Goal: Task Accomplishment & Management: Manage account settings

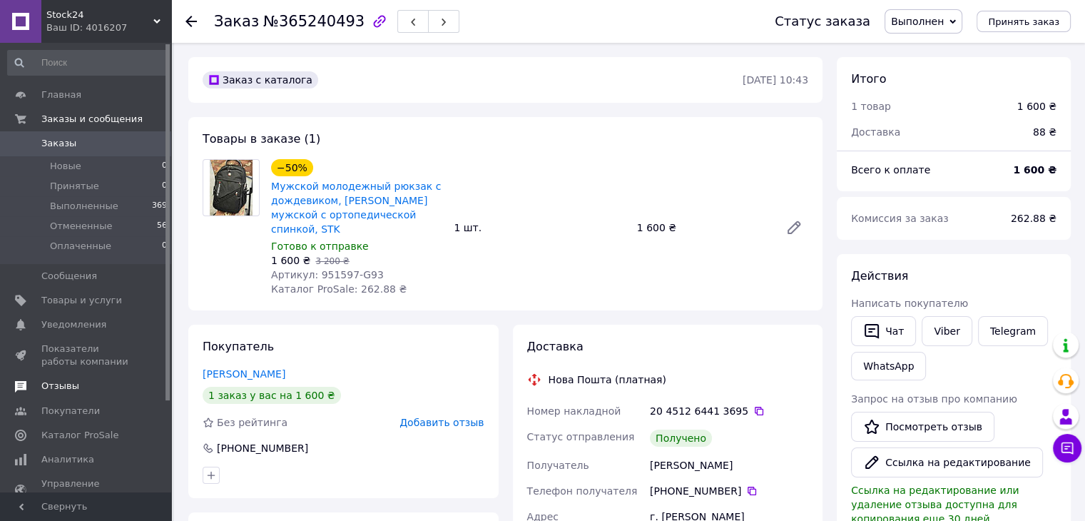
click at [98, 389] on span "Отзывы" at bounding box center [86, 386] width 91 height 13
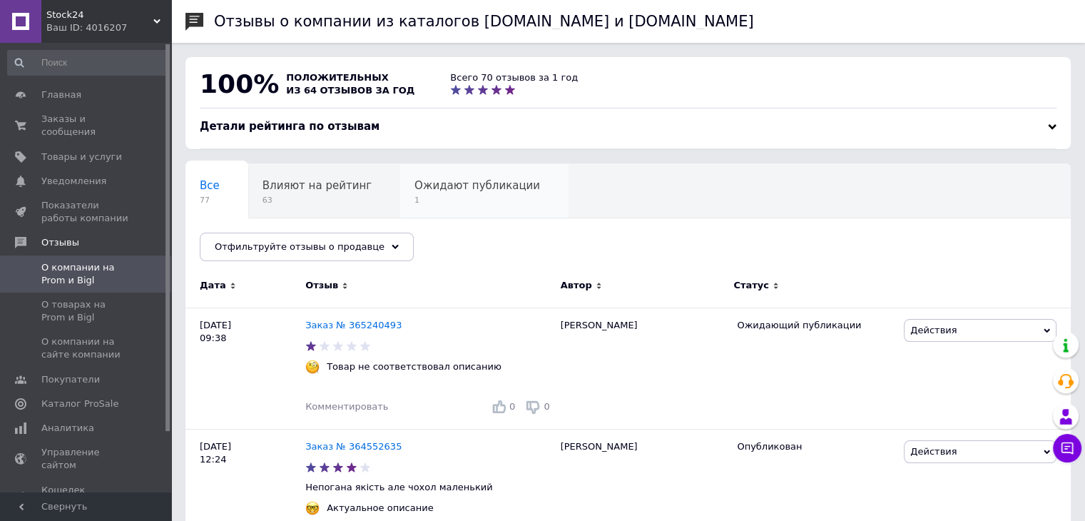
click at [484, 194] on div "Ожидают публикации 1" at bounding box center [484, 191] width 168 height 54
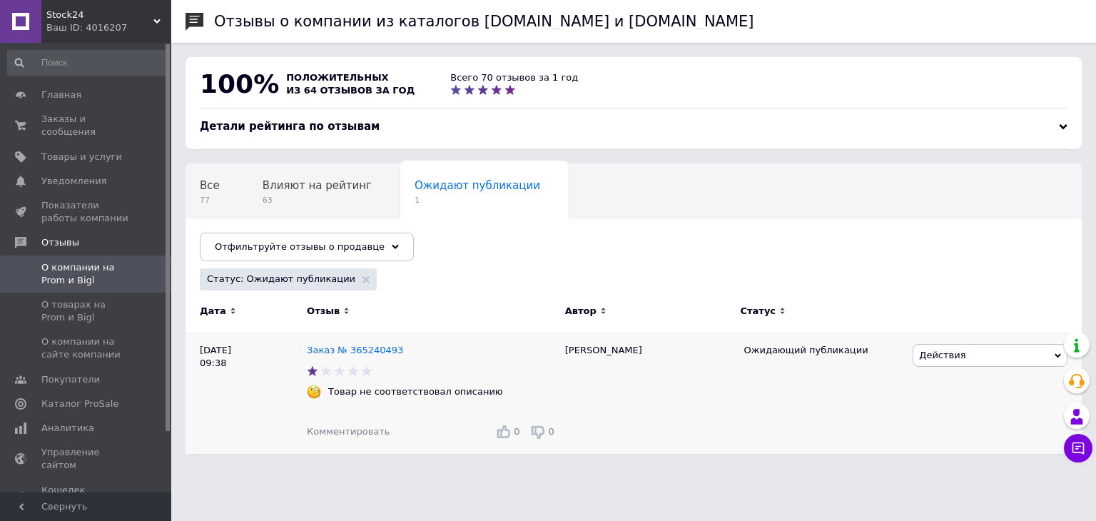
click at [1056, 354] on icon at bounding box center [1058, 356] width 6 height 4
click at [275, 202] on span "63" at bounding box center [317, 200] width 109 height 11
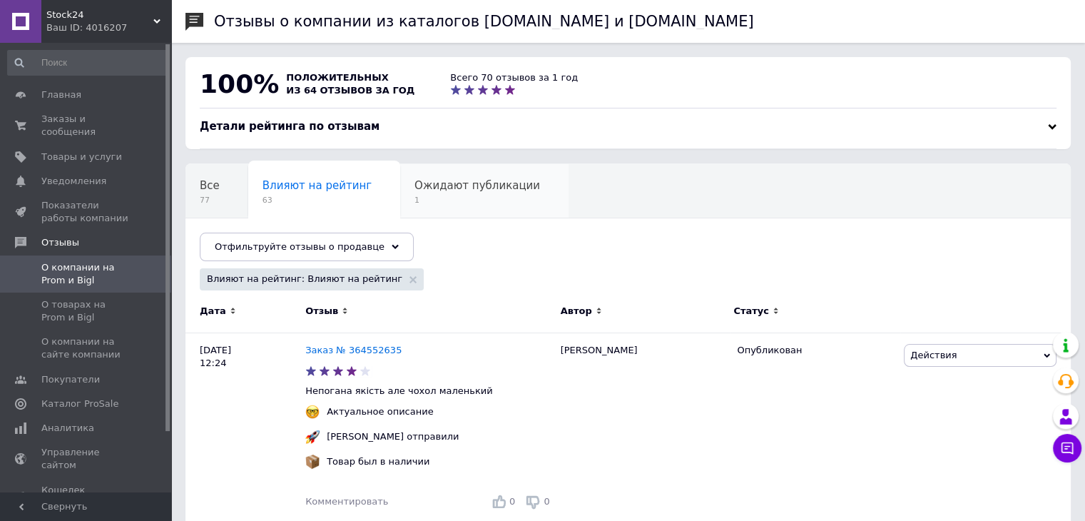
click at [435, 201] on span "1" at bounding box center [478, 200] width 126 height 11
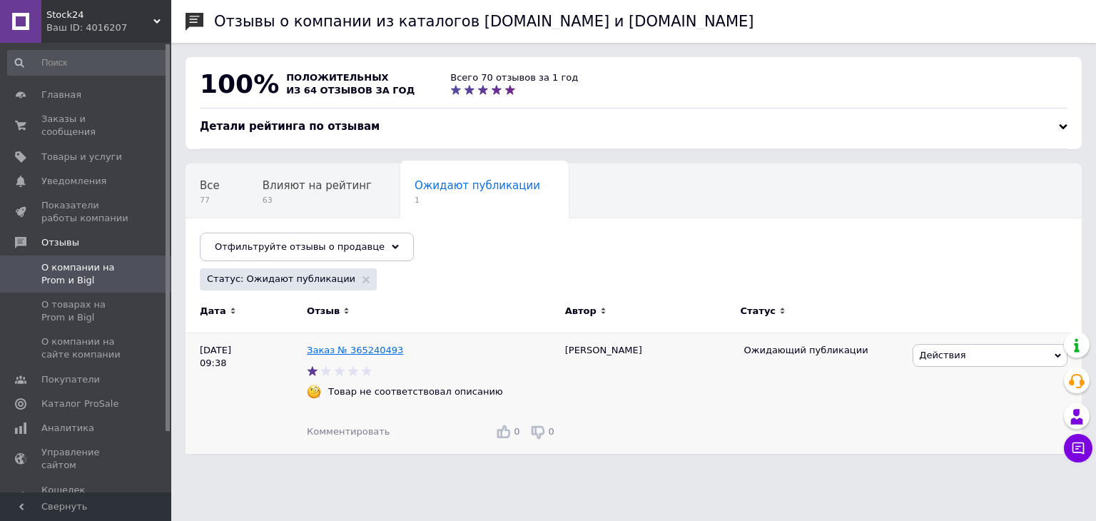
click at [373, 352] on link "Заказ № 365240493" at bounding box center [355, 350] width 96 height 11
